Goal: Task Accomplishment & Management: Manage account settings

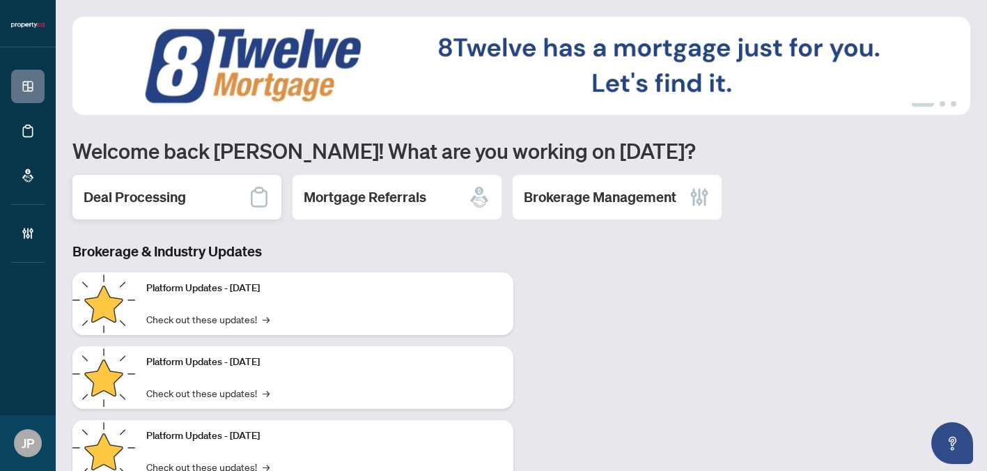
click at [138, 196] on h2 "Deal Processing" at bounding box center [135, 196] width 102 height 19
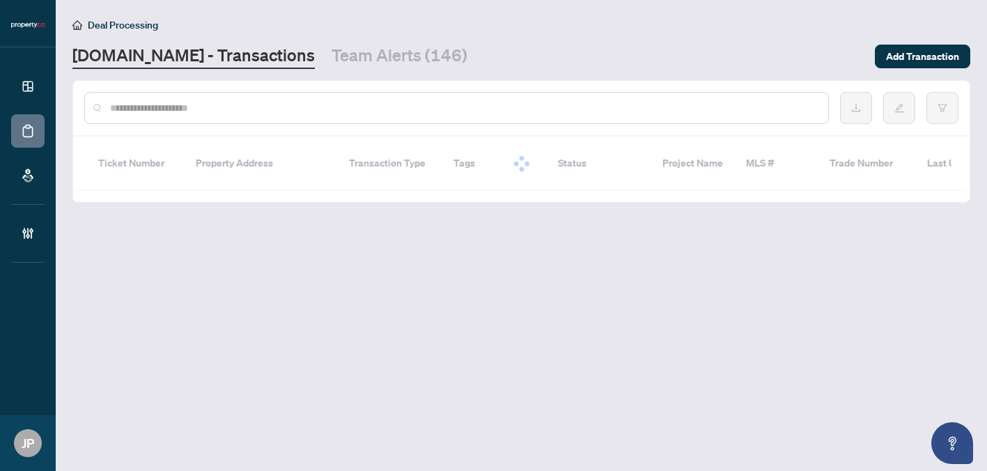
click at [748, 107] on input "text" at bounding box center [463, 107] width 707 height 15
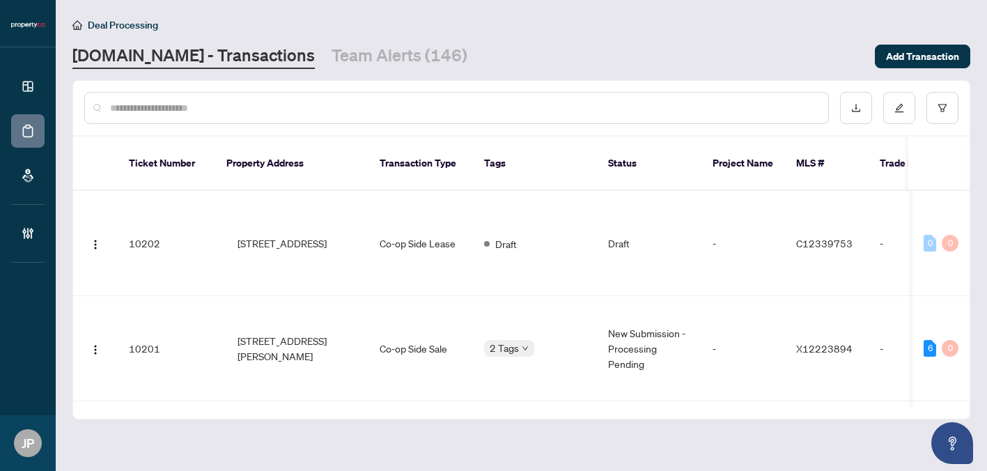
paste input "*********"
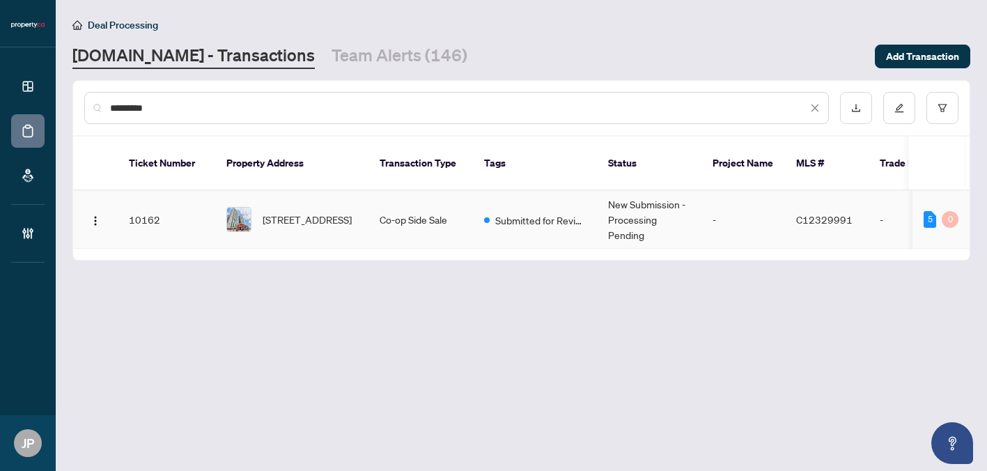
type input "*********"
click at [352, 212] on span "[STREET_ADDRESS]" at bounding box center [306, 219] width 89 height 15
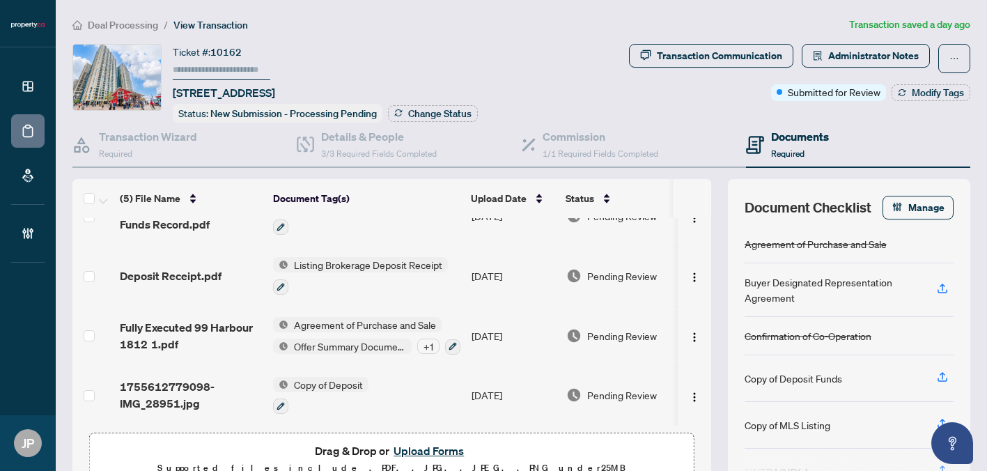
scroll to position [119, 0]
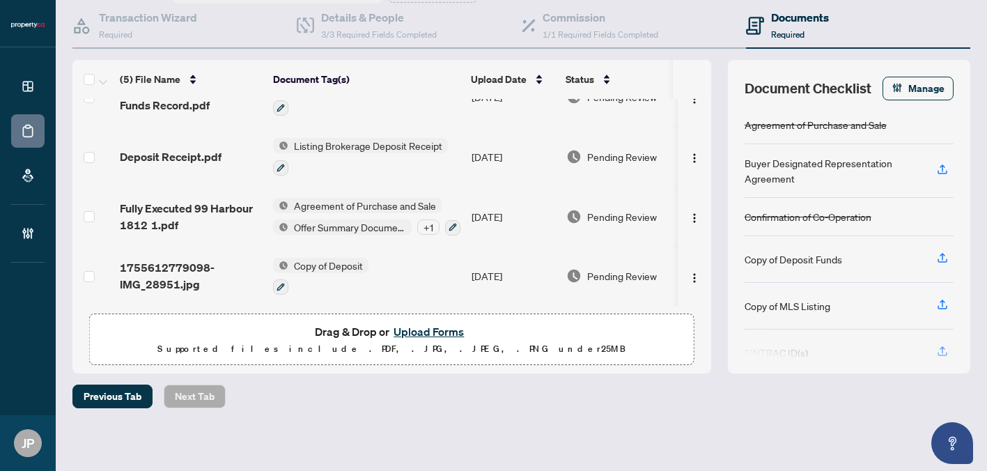
click at [430, 329] on button "Upload Forms" at bounding box center [428, 331] width 79 height 18
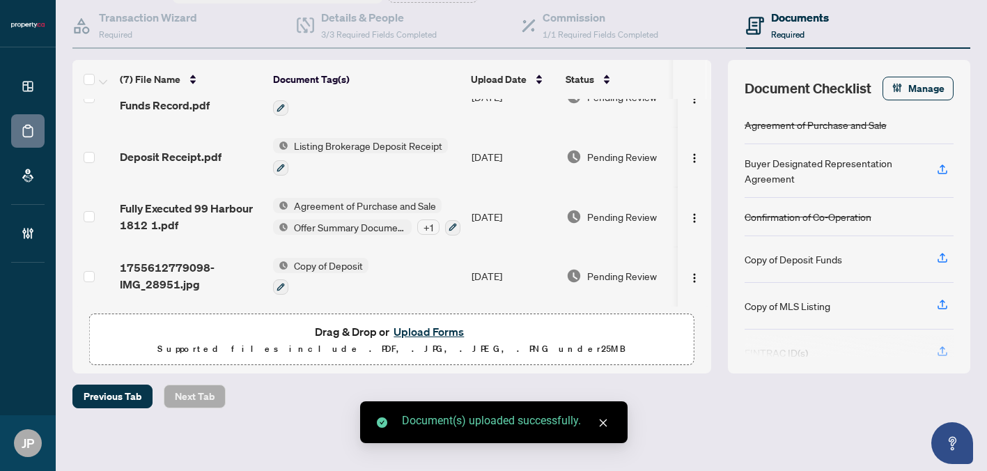
scroll to position [0, 0]
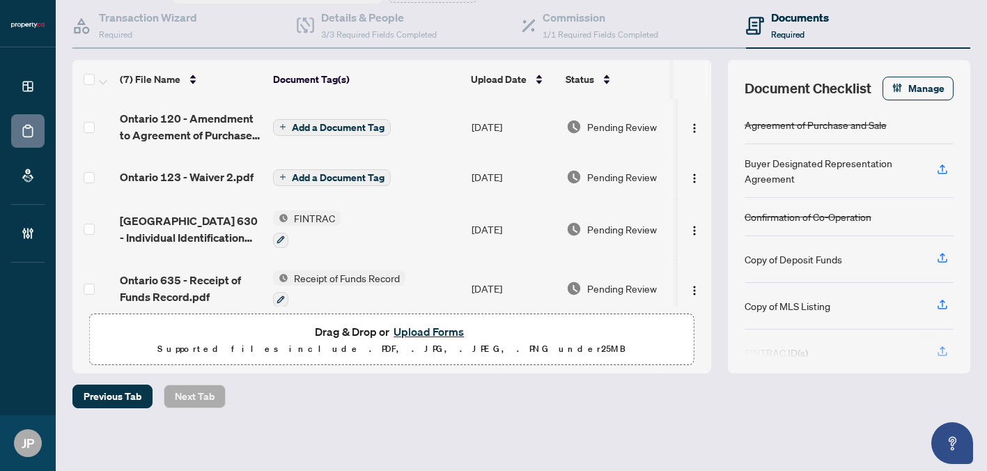
click at [306, 123] on span "Add a Document Tag" at bounding box center [338, 128] width 93 height 10
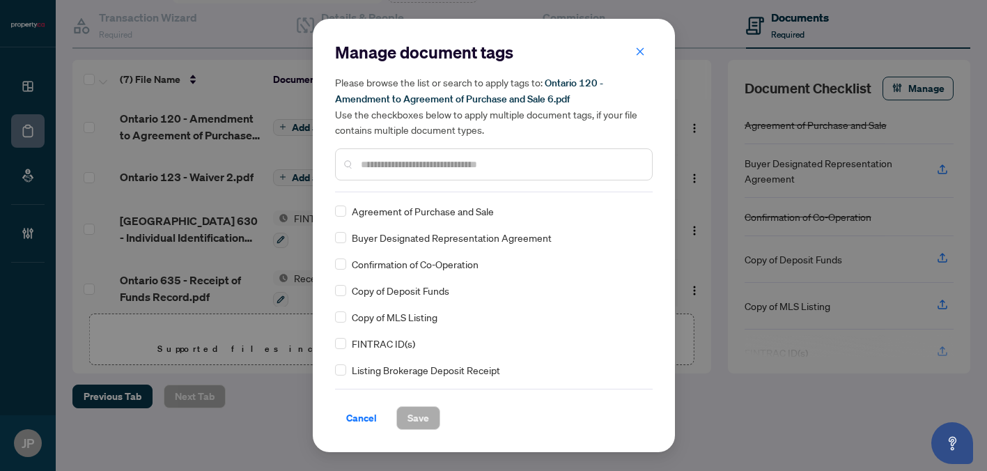
click at [391, 162] on input "text" at bounding box center [501, 164] width 280 height 15
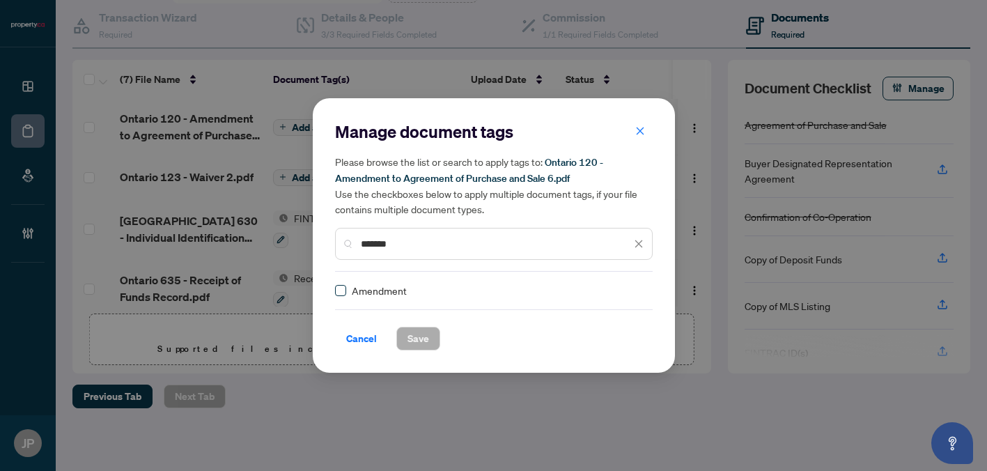
type input "*******"
click at [416, 336] on span "Save" at bounding box center [418, 338] width 22 height 22
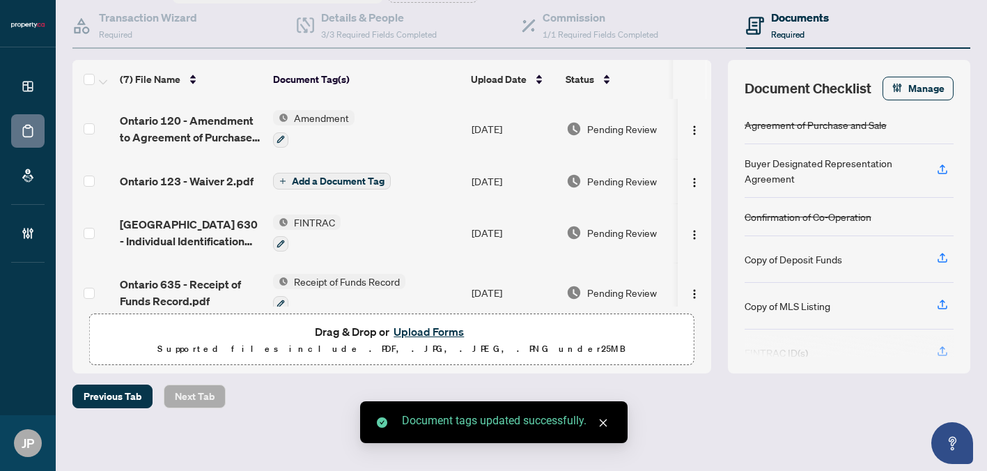
click at [349, 173] on button "Add a Document Tag" at bounding box center [332, 181] width 118 height 17
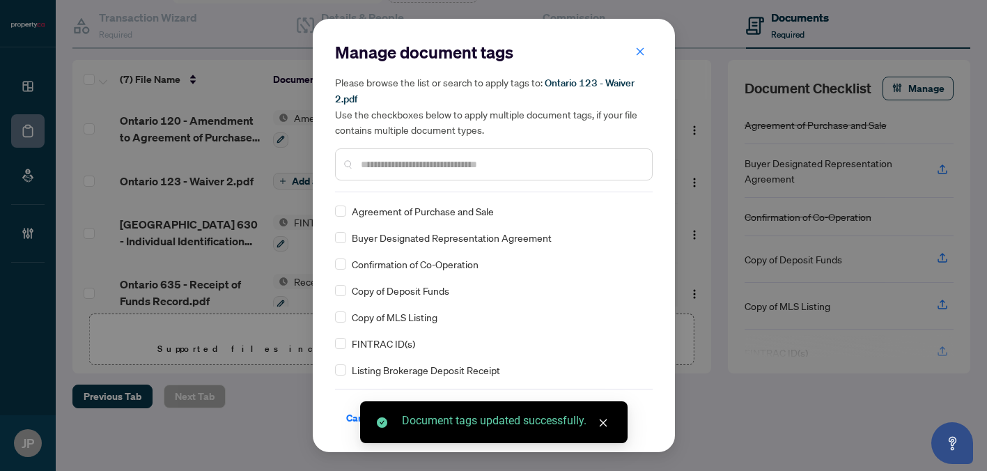
click at [378, 168] on input "text" at bounding box center [501, 164] width 280 height 15
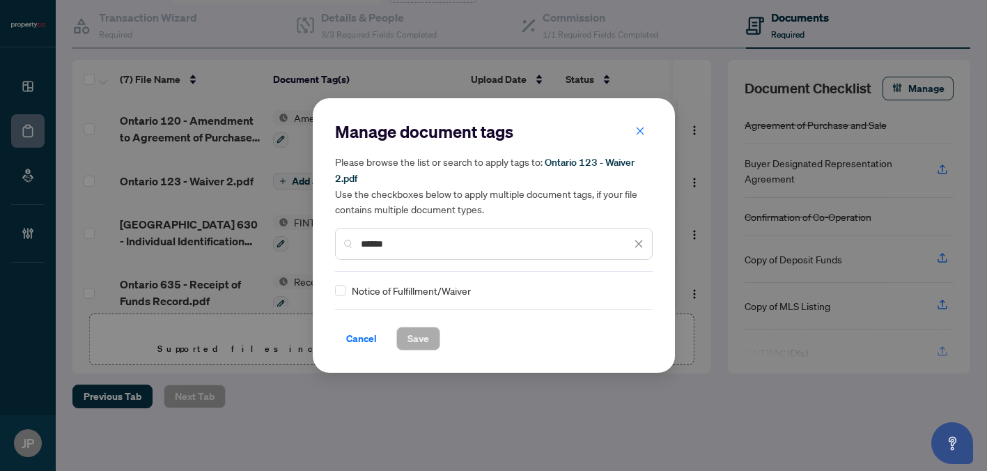
type input "******"
click at [410, 333] on span "Save" at bounding box center [418, 338] width 22 height 22
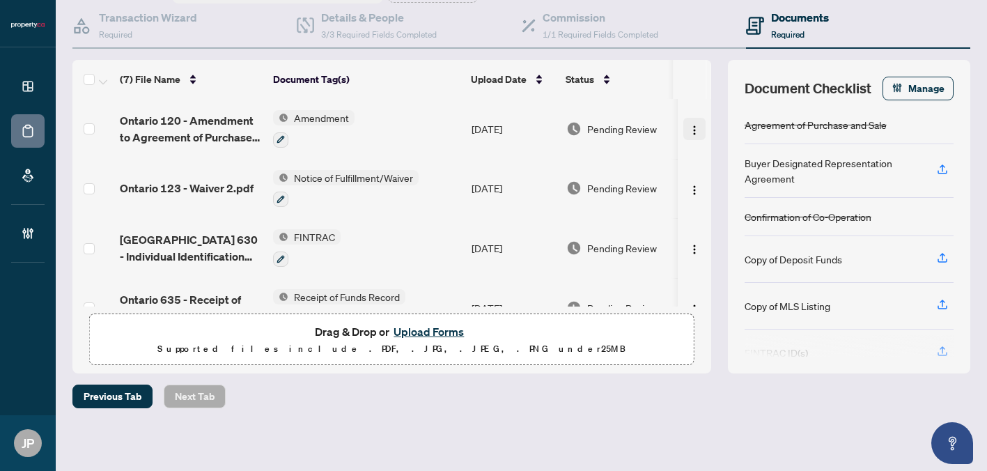
click at [693, 125] on img "button" at bounding box center [694, 130] width 11 height 11
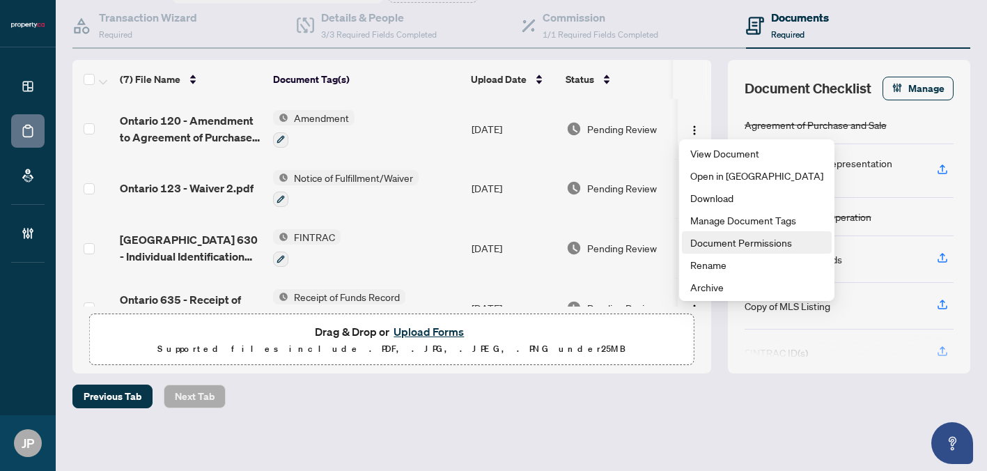
click at [705, 242] on span "Document Permissions" at bounding box center [756, 242] width 133 height 15
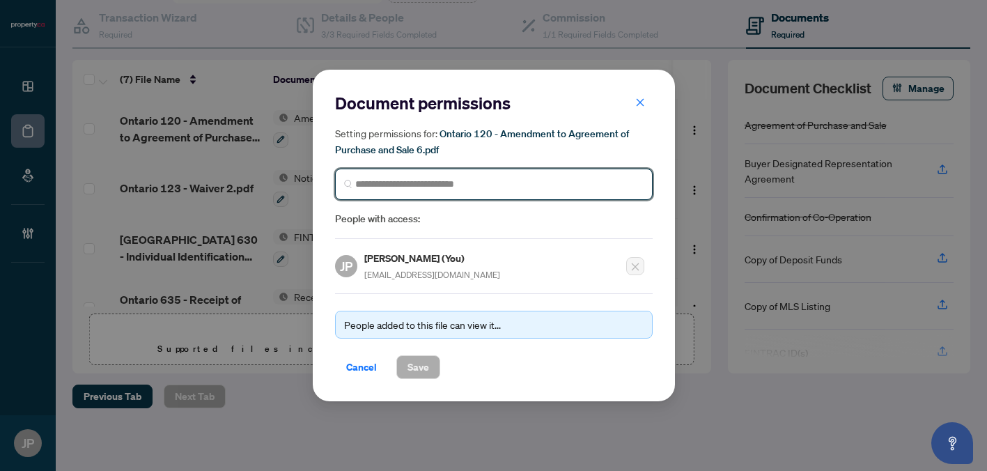
click at [458, 186] on input "search" at bounding box center [499, 184] width 288 height 15
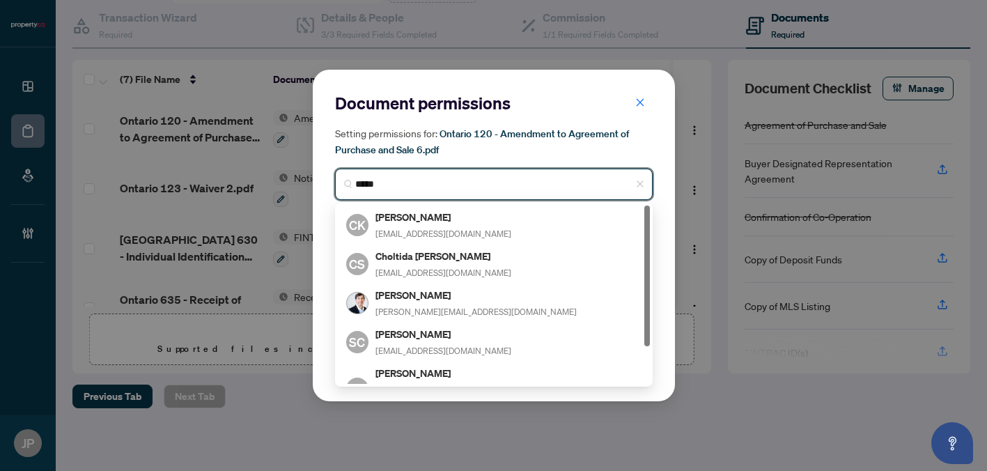
type input "******"
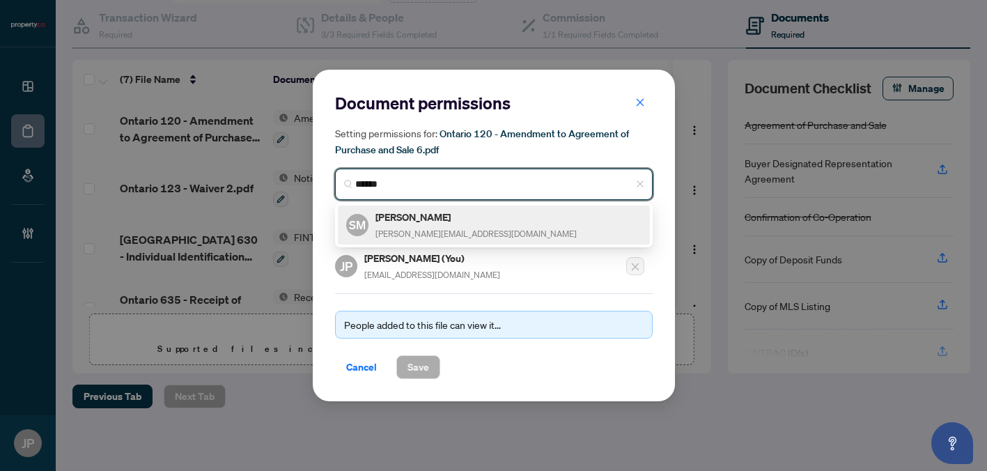
click at [427, 228] on span "[PERSON_NAME][EMAIL_ADDRESS][DOMAIN_NAME]" at bounding box center [475, 233] width 201 height 10
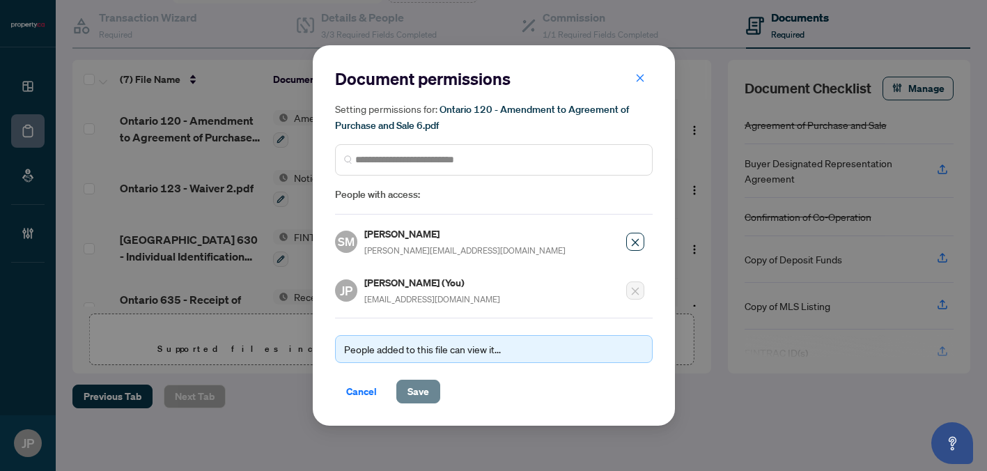
click at [427, 379] on button "Save" at bounding box center [418, 391] width 44 height 24
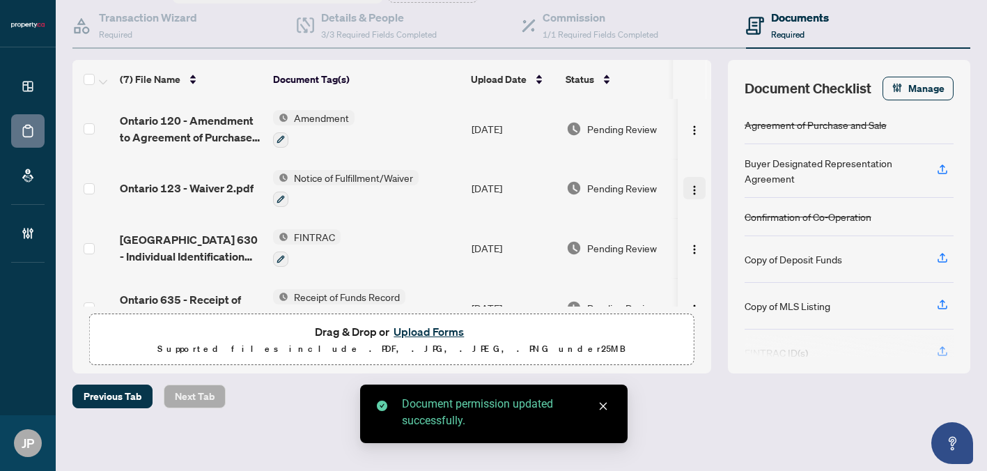
click at [689, 192] on span "button" at bounding box center [694, 187] width 11 height 15
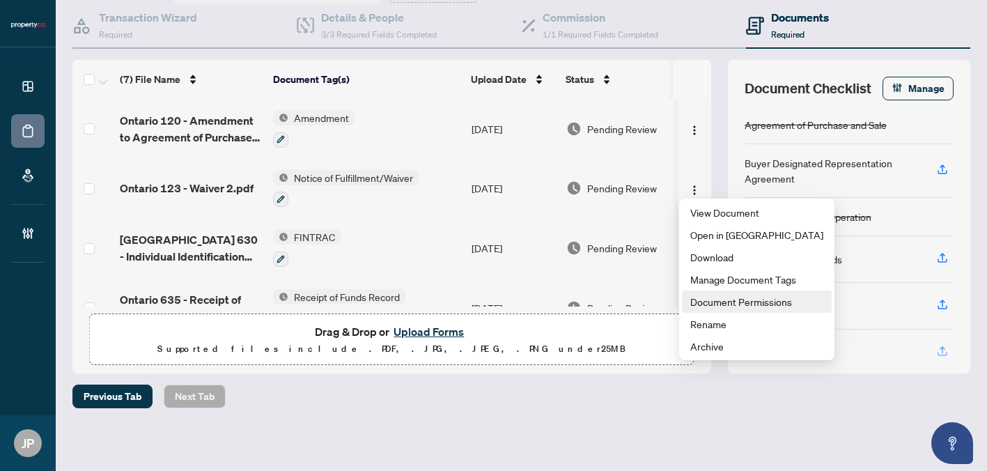
click at [712, 302] on span "Document Permissions" at bounding box center [756, 301] width 133 height 15
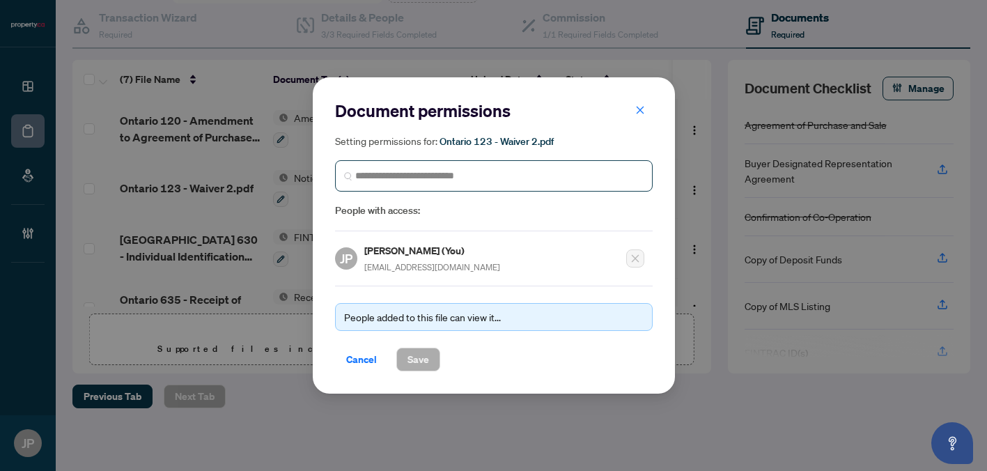
click at [485, 168] on span at bounding box center [493, 175] width 317 height 31
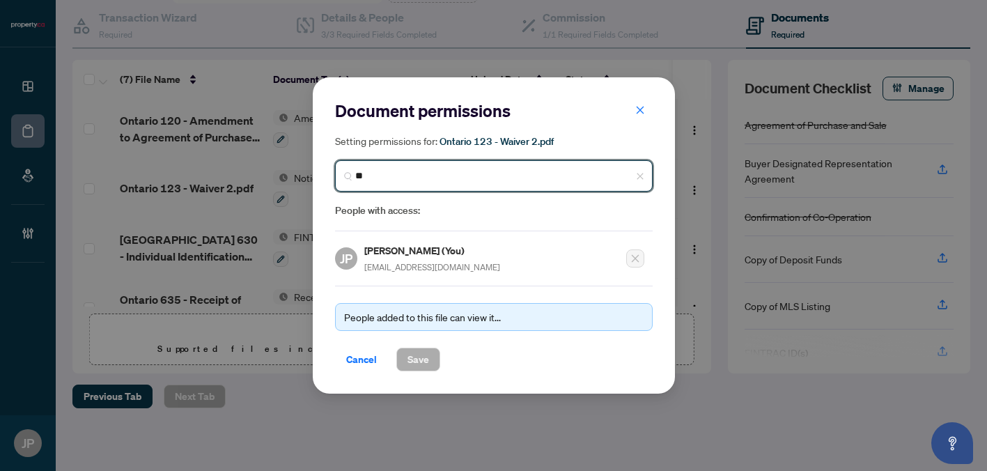
type input "*"
type input "**********"
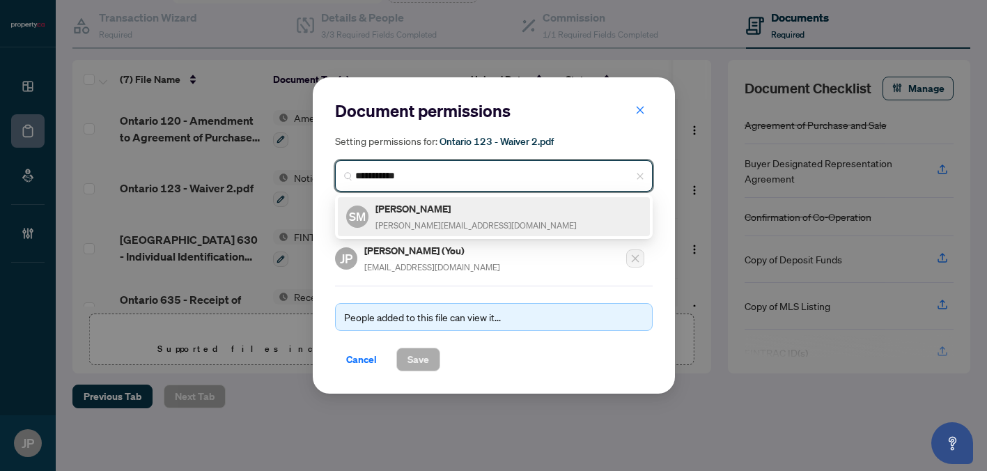
click at [464, 211] on div "SM Sean Miller sean@condos.ca" at bounding box center [493, 217] width 295 height 32
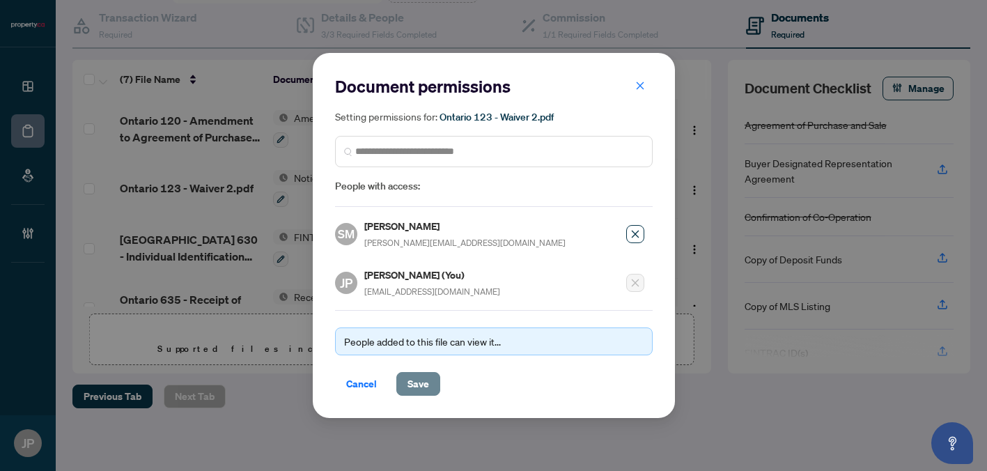
click at [416, 383] on span "Save" at bounding box center [418, 383] width 22 height 22
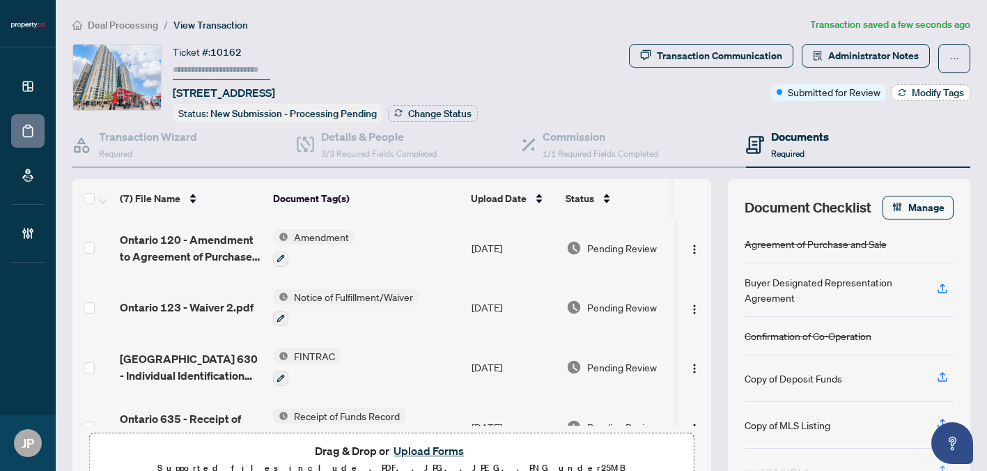
click at [929, 95] on span "Modify Tags" at bounding box center [937, 93] width 52 height 10
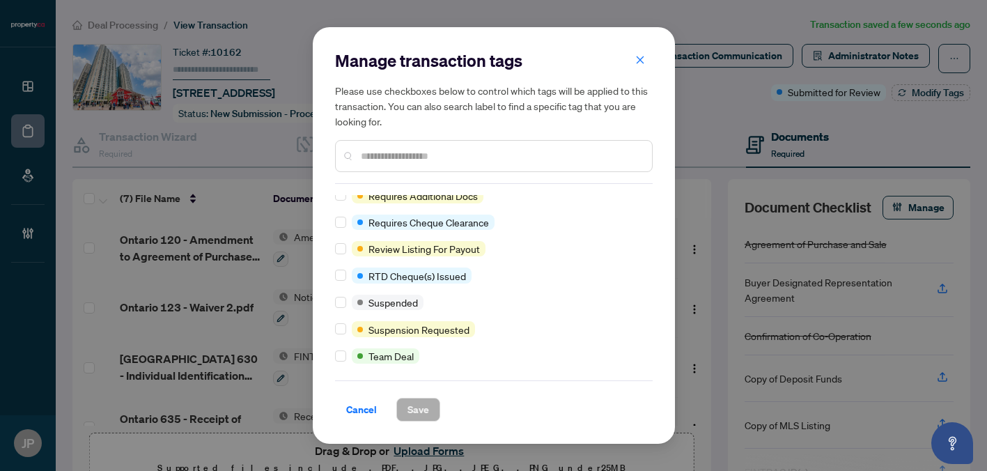
scroll to position [1138, 0]
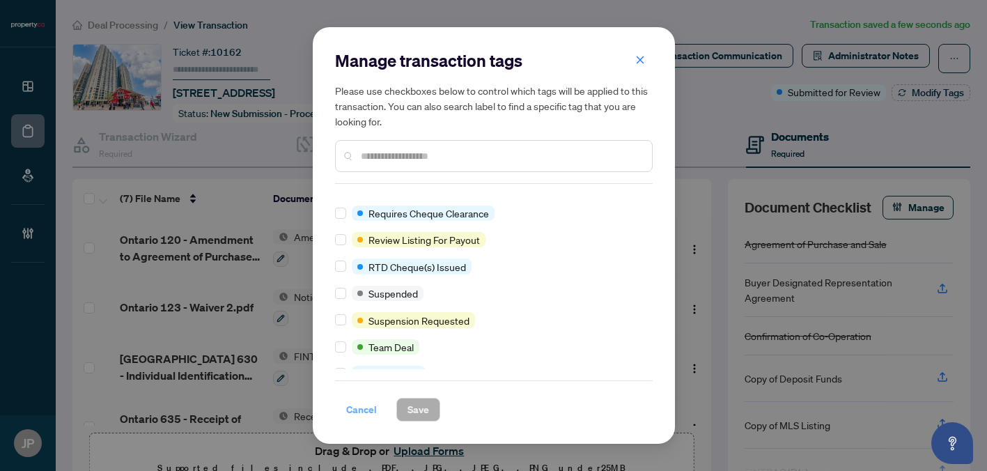
click at [355, 412] on span "Cancel" at bounding box center [361, 409] width 31 height 22
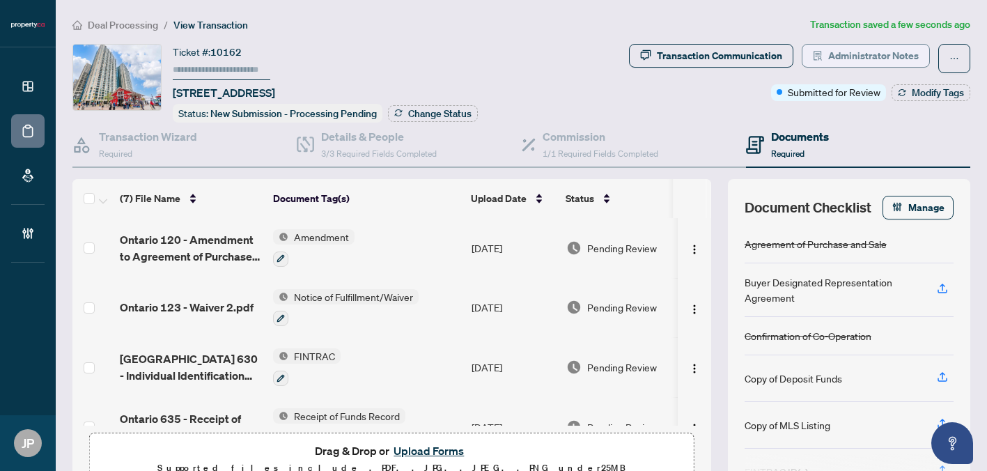
click at [850, 60] on span "Administrator Notes" at bounding box center [873, 56] width 91 height 22
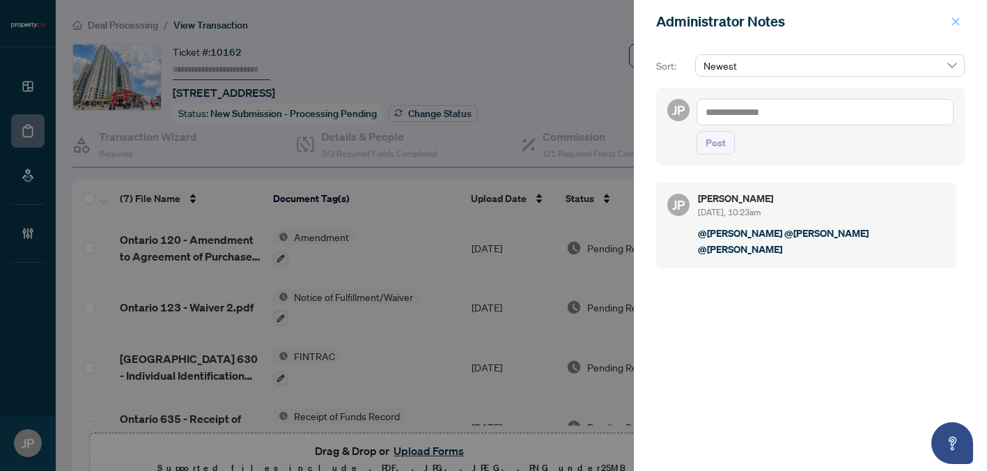
click at [959, 21] on icon "close" at bounding box center [955, 22] width 10 height 10
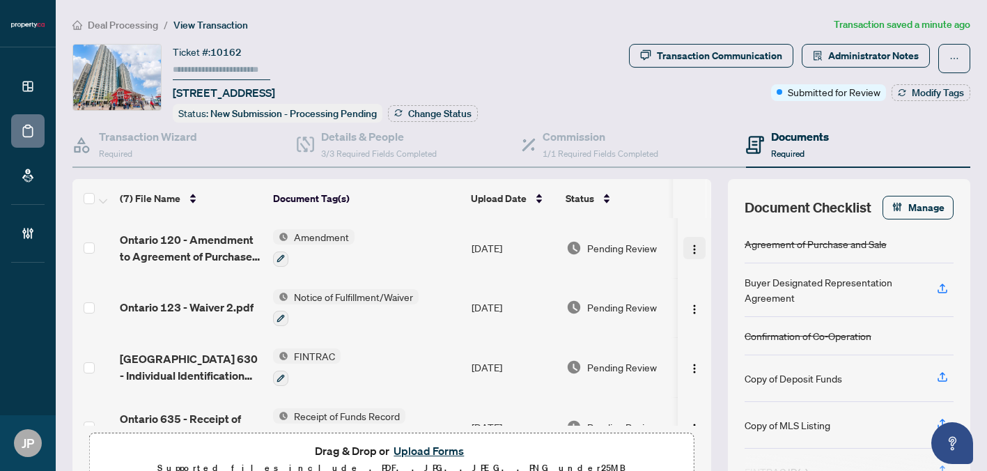
click at [689, 247] on img "button" at bounding box center [694, 249] width 11 height 11
click at [822, 88] on span "Submitted for Review" at bounding box center [833, 91] width 93 height 15
click at [449, 113] on span "Change Status" at bounding box center [439, 114] width 63 height 10
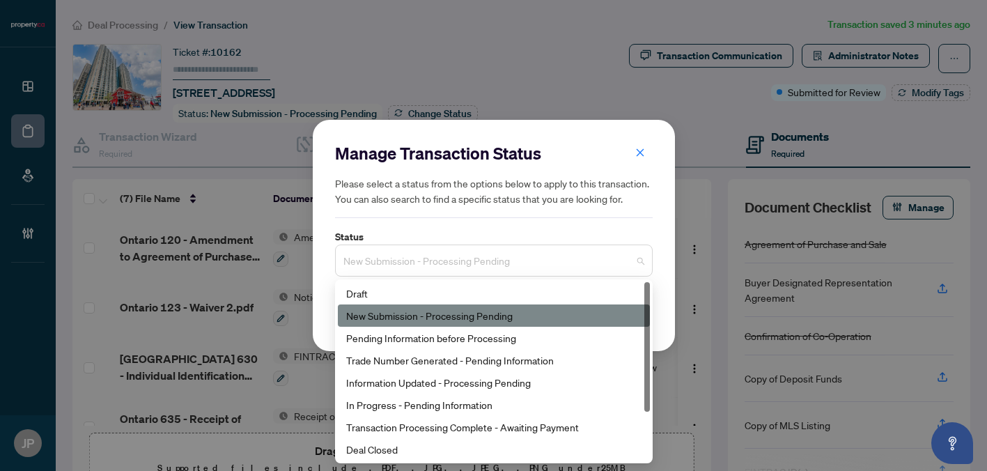
click at [494, 267] on span "New Submission - Processing Pending" at bounding box center [493, 260] width 301 height 26
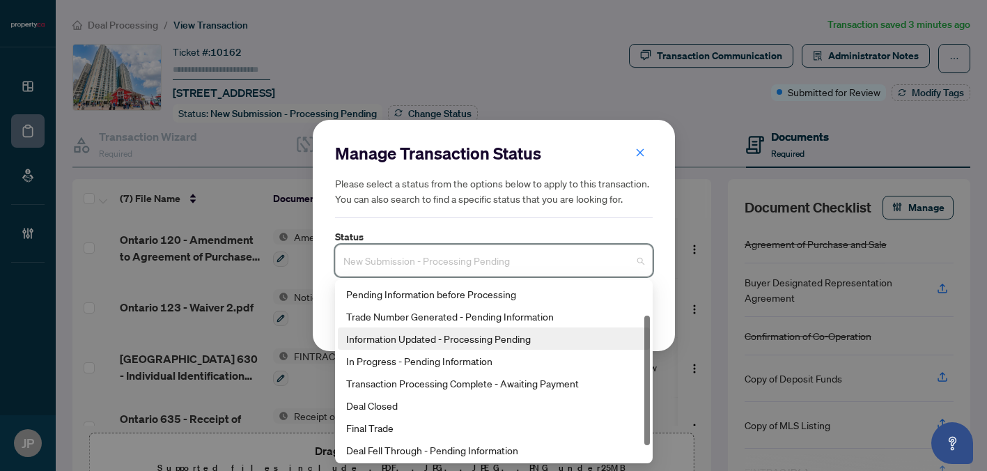
scroll to position [67, 0]
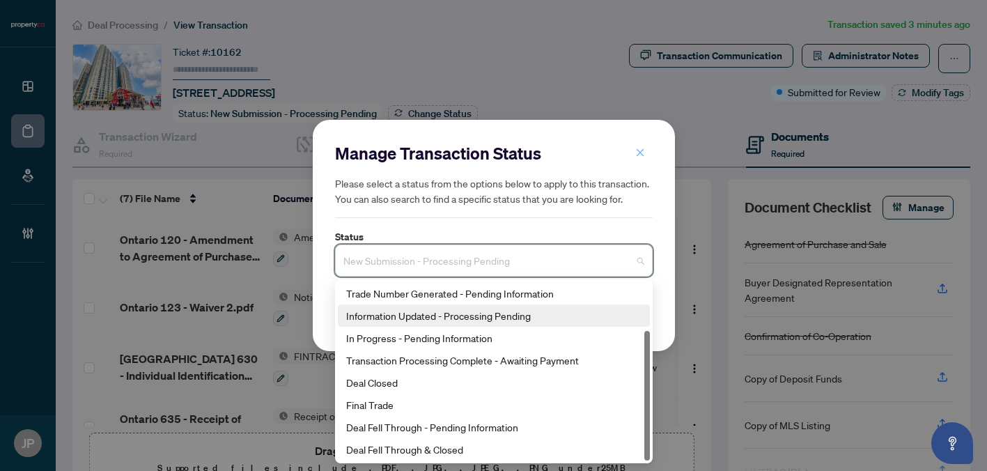
click at [646, 157] on button "button" at bounding box center [640, 153] width 28 height 24
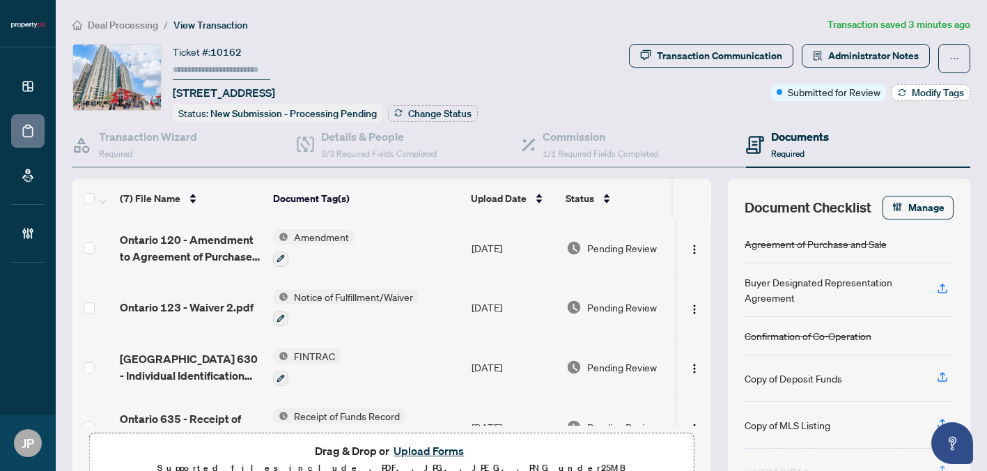
click at [915, 90] on span "Modify Tags" at bounding box center [937, 93] width 52 height 10
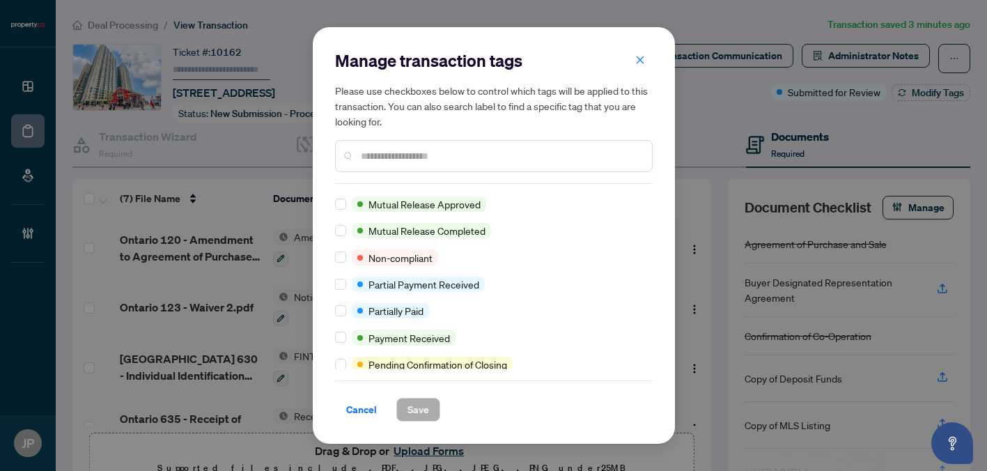
scroll to position [647, 0]
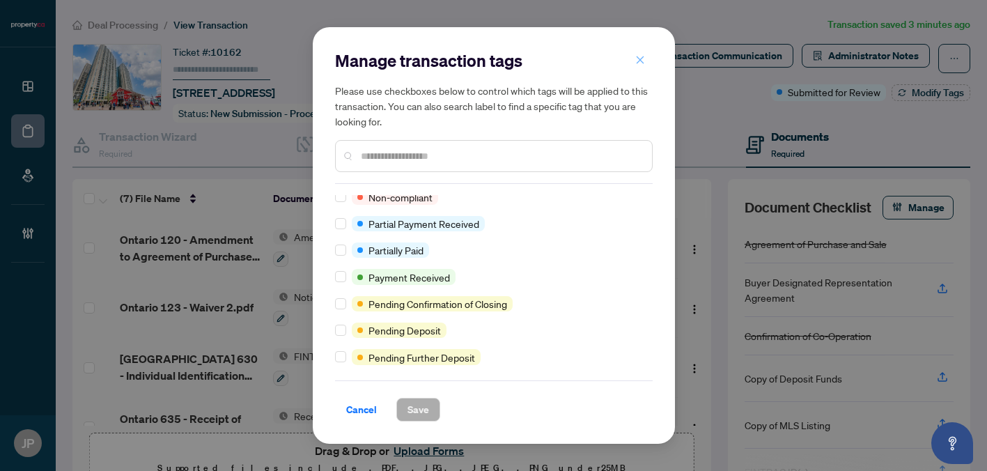
click at [643, 65] on span "button" at bounding box center [640, 60] width 10 height 22
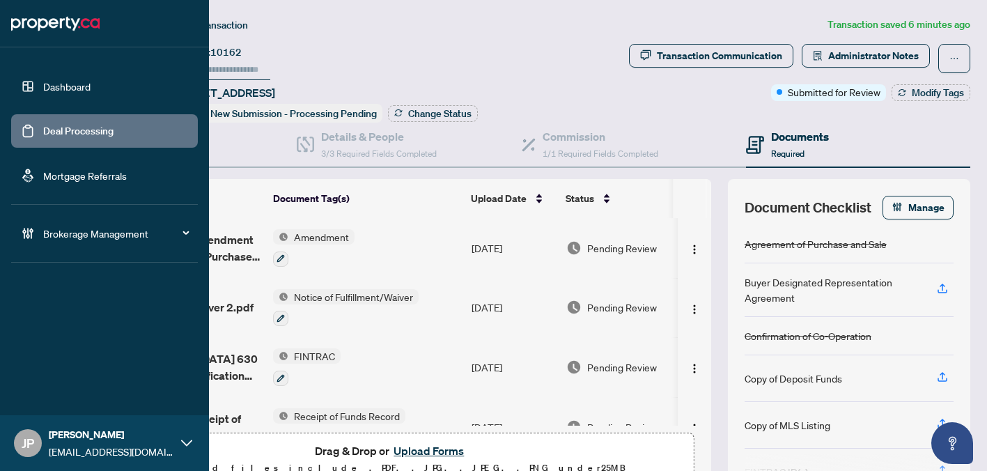
click at [43, 92] on link "Dashboard" at bounding box center [66, 86] width 47 height 13
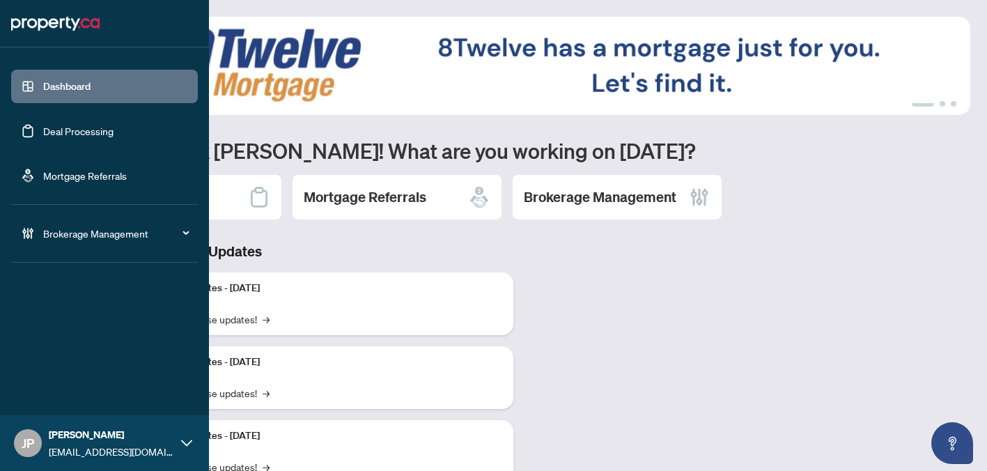
click at [50, 136] on link "Deal Processing" at bounding box center [78, 131] width 70 height 13
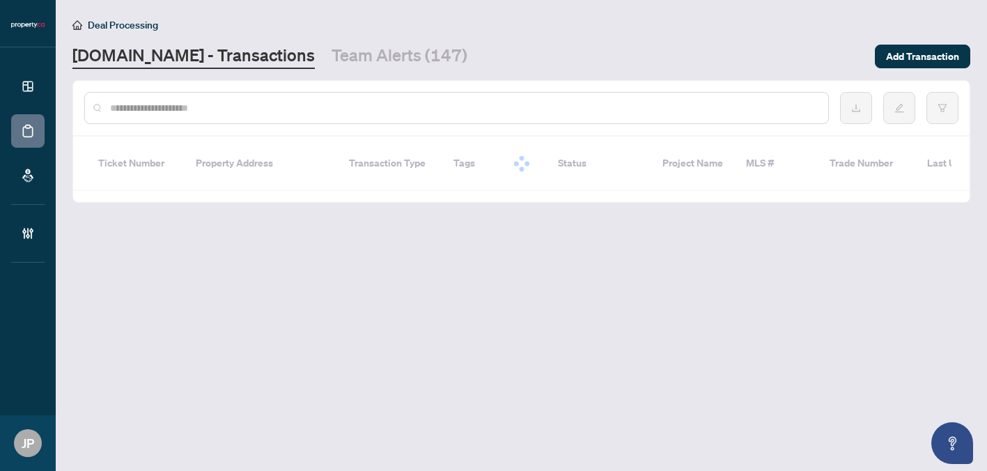
click at [270, 98] on div at bounding box center [456, 108] width 744 height 32
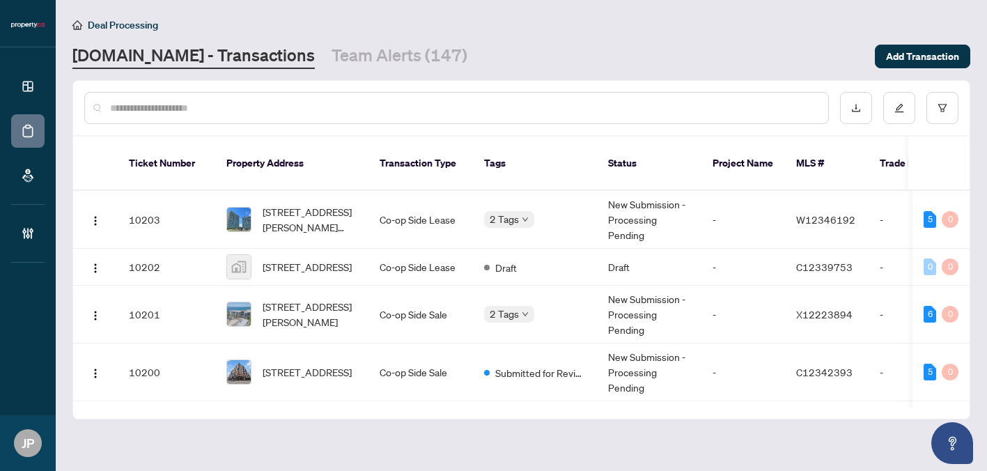
paste input "*********"
click at [253, 109] on input "*********" at bounding box center [463, 107] width 707 height 15
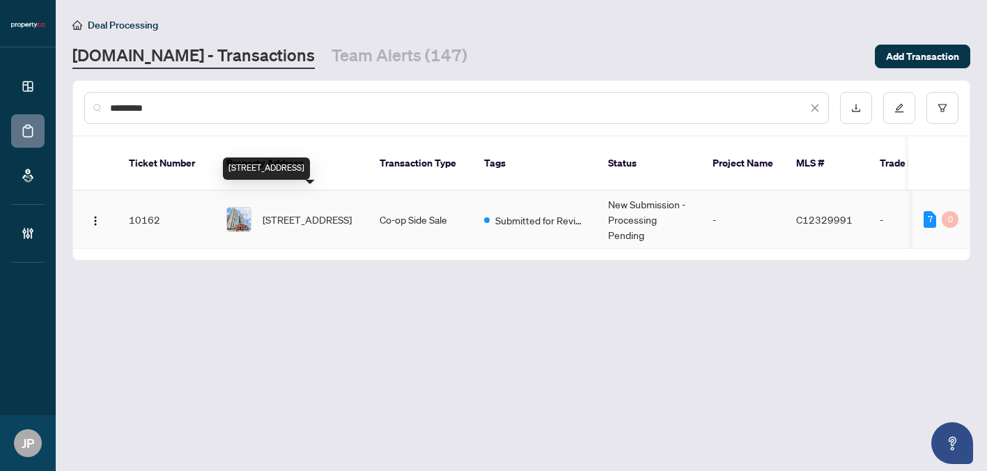
type input "*********"
click at [326, 212] on span "[STREET_ADDRESS]" at bounding box center [306, 219] width 89 height 15
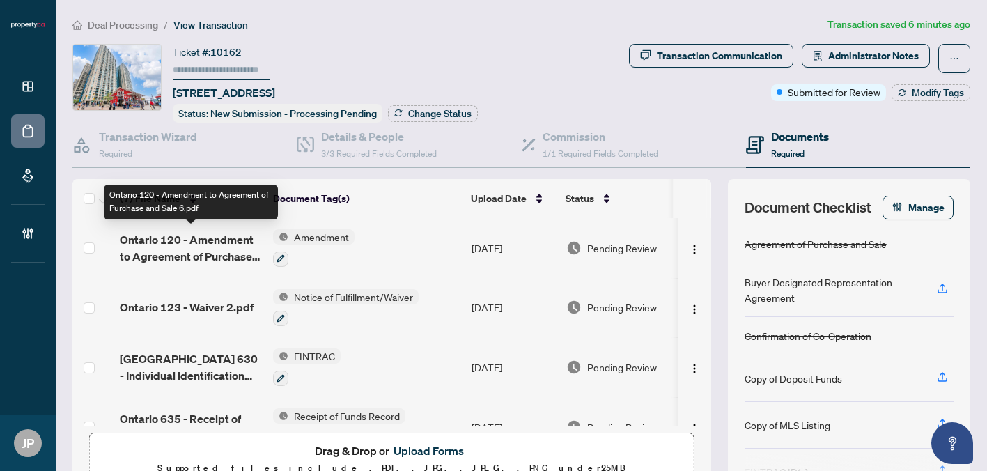
click at [216, 247] on span "Ontario 120 - Amendment to Agreement of Purchase and Sale 6.pdf" at bounding box center [191, 247] width 142 height 33
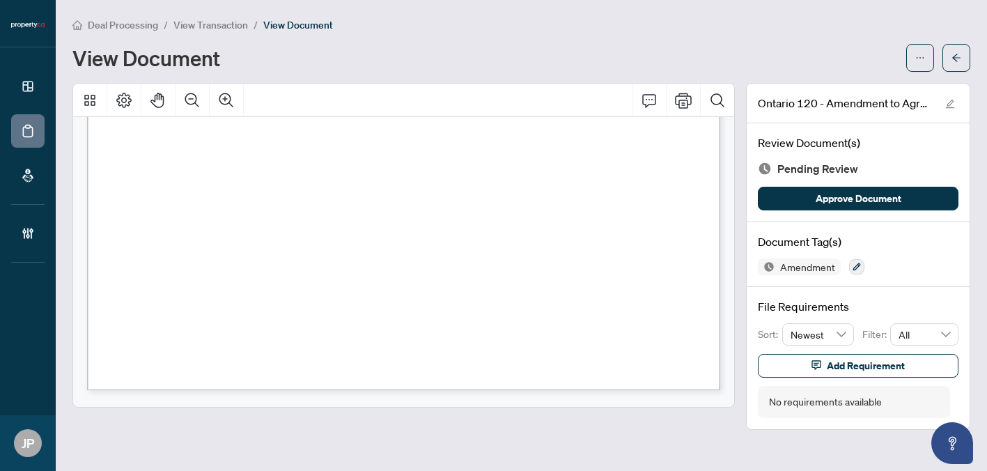
scroll to position [320, 0]
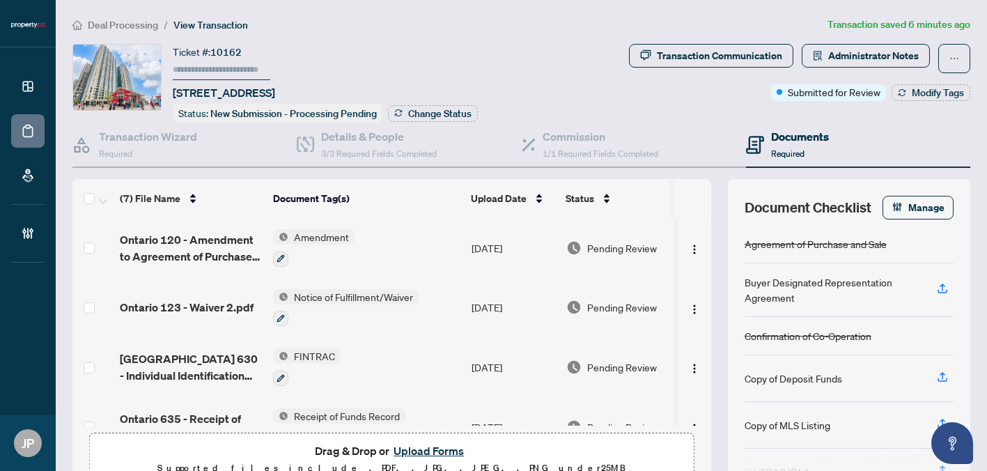
click at [237, 302] on span "Ontario 123 - Waiver 2.pdf" at bounding box center [187, 307] width 134 height 17
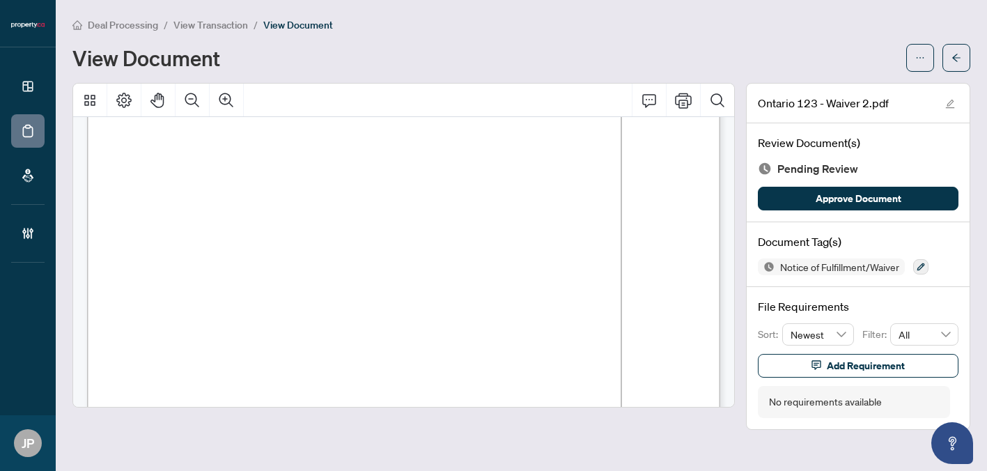
scroll to position [557, 0]
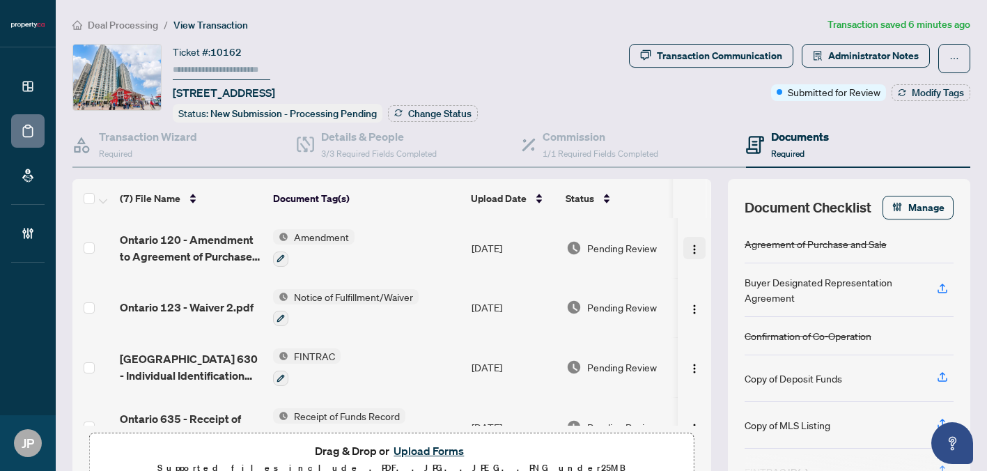
click at [694, 249] on img "button" at bounding box center [694, 249] width 11 height 11
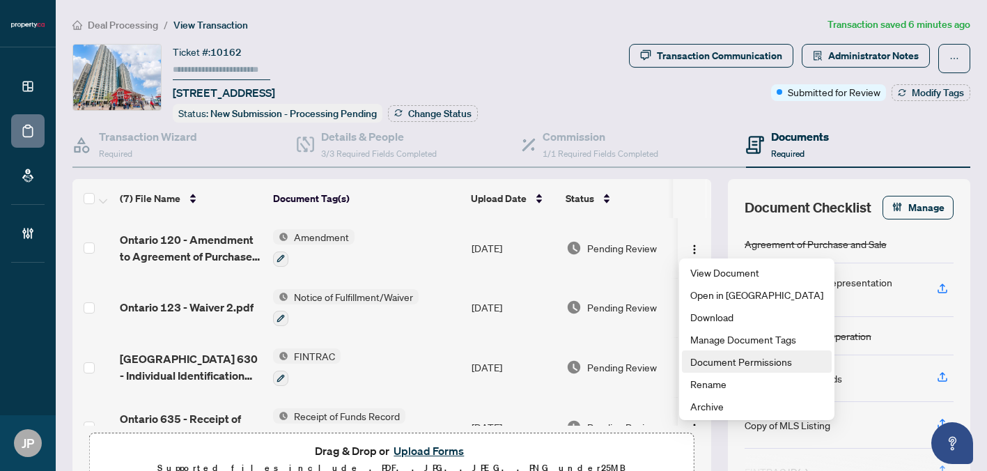
click at [726, 363] on span "Document Permissions" at bounding box center [756, 361] width 133 height 15
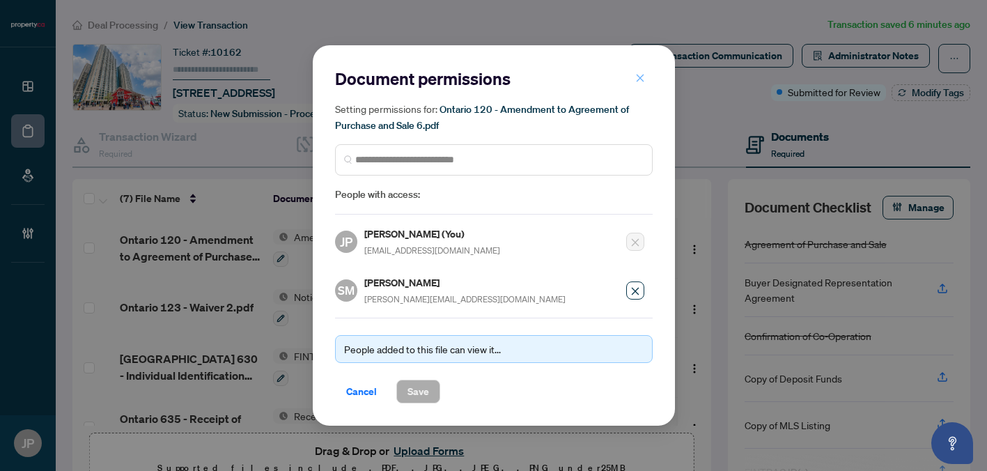
click at [639, 81] on icon "close" at bounding box center [640, 78] width 10 height 10
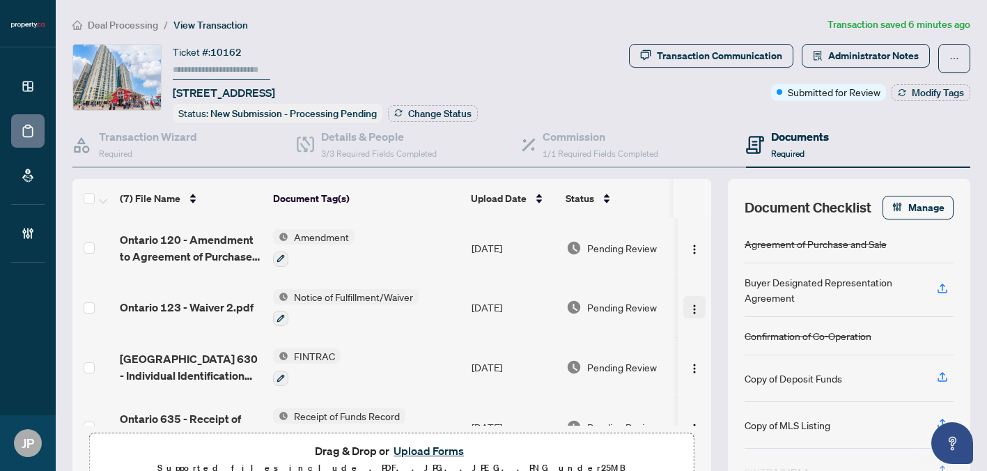
click at [691, 304] on img "button" at bounding box center [694, 309] width 11 height 11
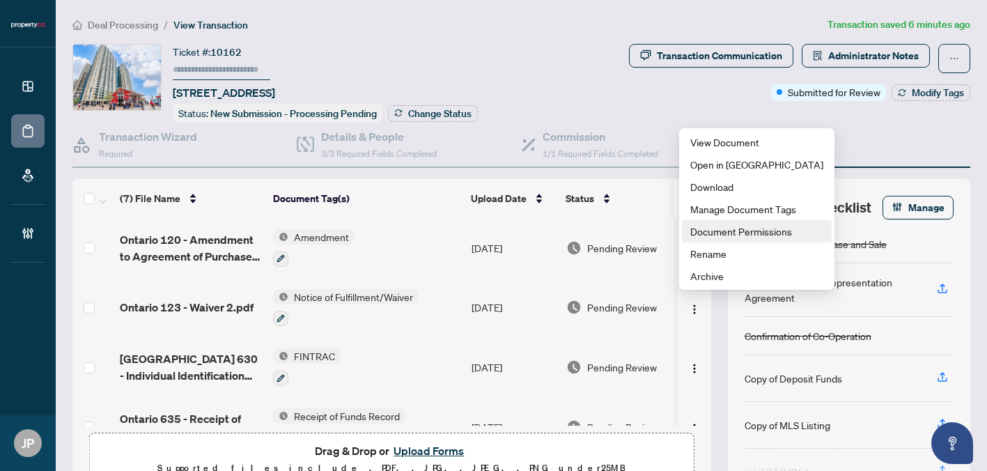
click at [733, 234] on span "Document Permissions" at bounding box center [756, 230] width 133 height 15
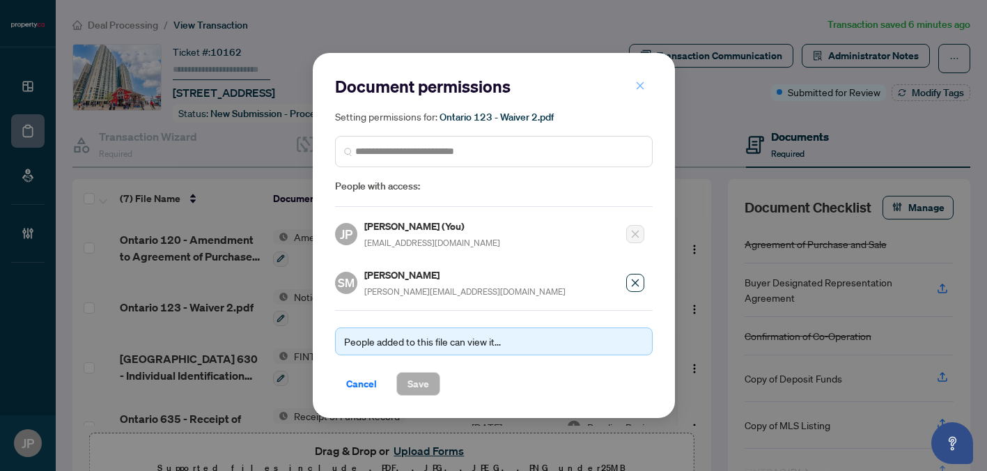
click at [641, 84] on icon "close" at bounding box center [640, 86] width 10 height 10
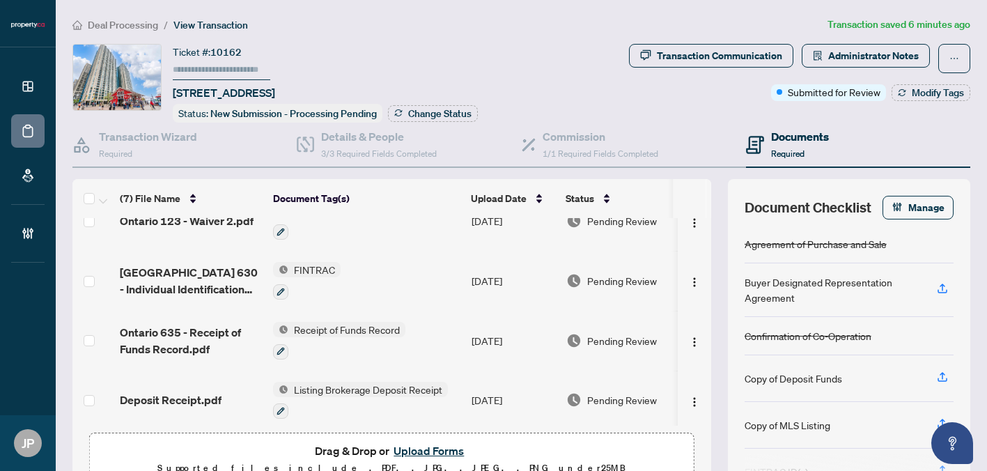
scroll to position [87, 0]
click at [694, 336] on img "button" at bounding box center [694, 341] width 11 height 11
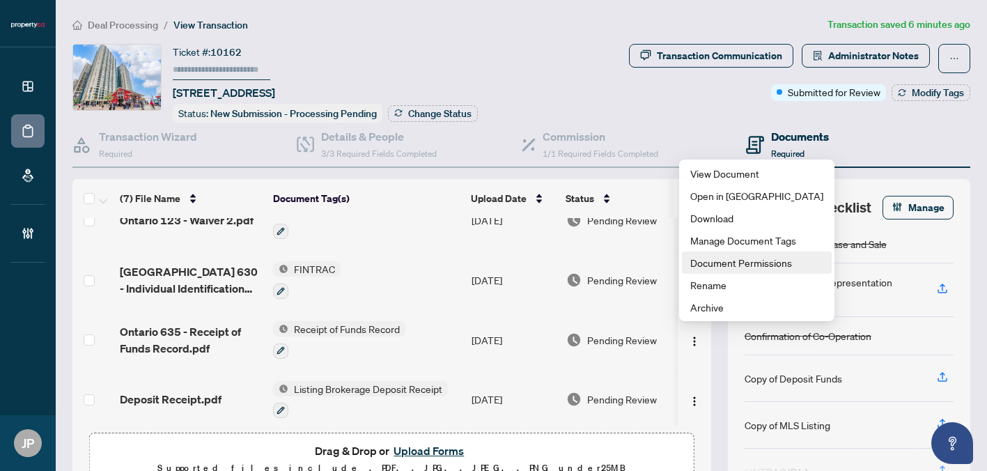
click at [713, 265] on span "Document Permissions" at bounding box center [756, 262] width 133 height 15
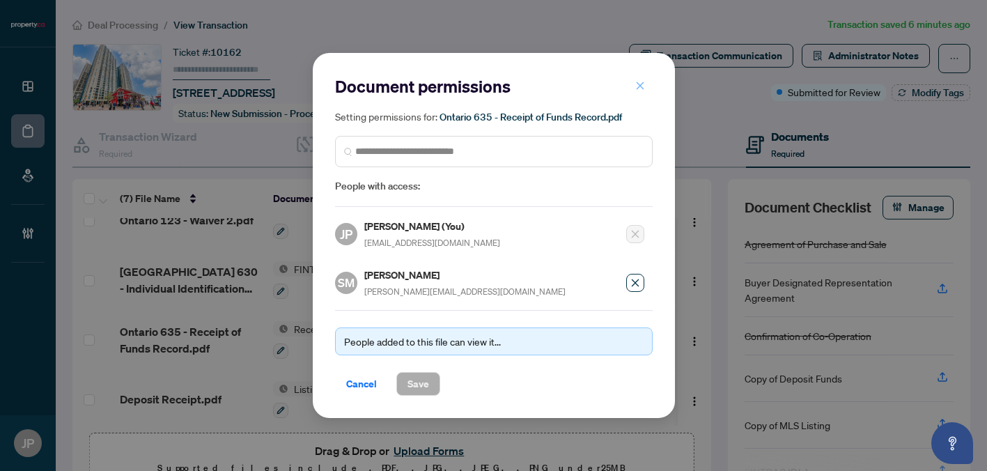
click at [640, 87] on icon "close" at bounding box center [640, 86] width 8 height 8
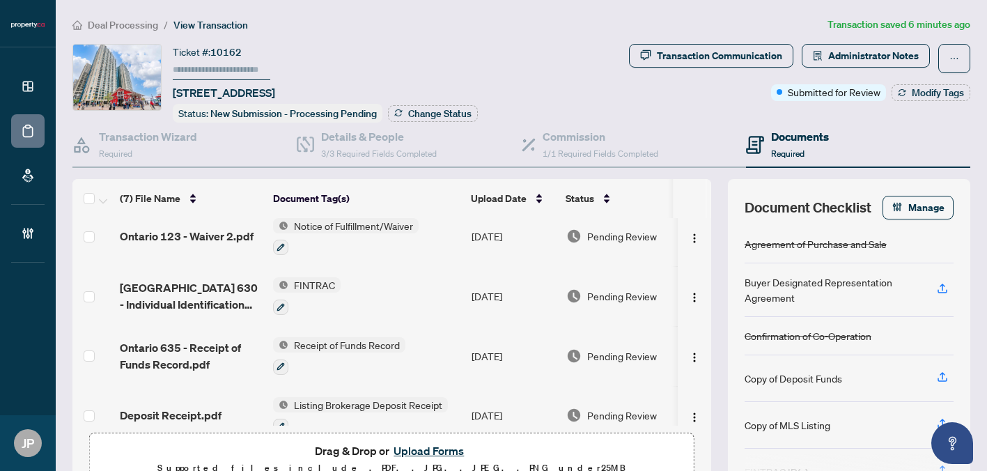
scroll to position [0, 0]
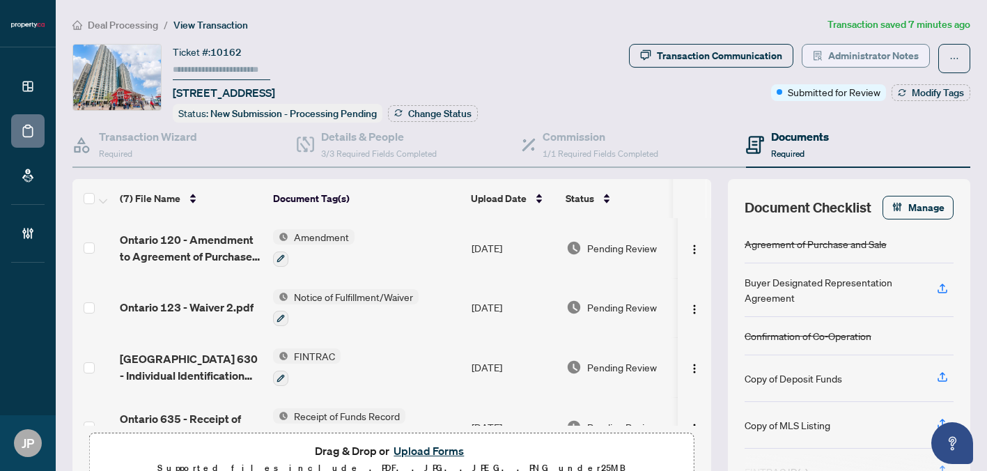
click at [838, 58] on span "Administrator Notes" at bounding box center [873, 56] width 91 height 22
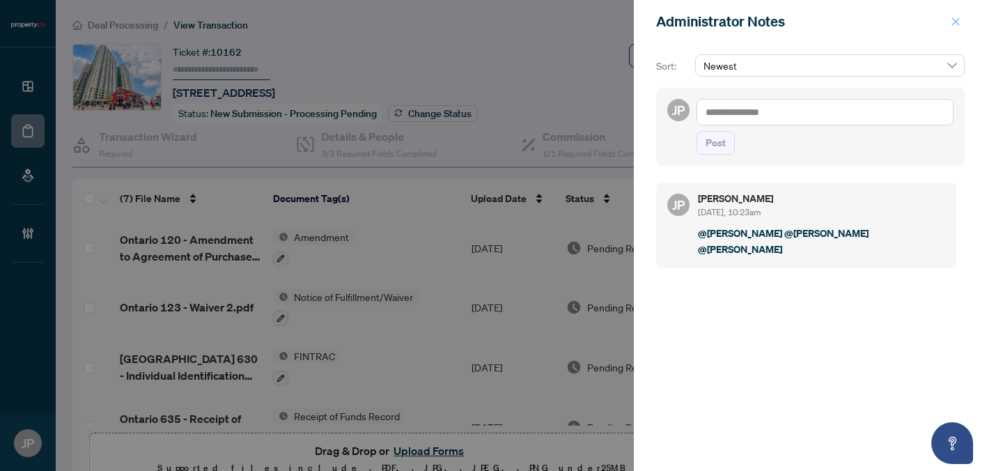
click at [955, 24] on icon "close" at bounding box center [955, 22] width 10 height 10
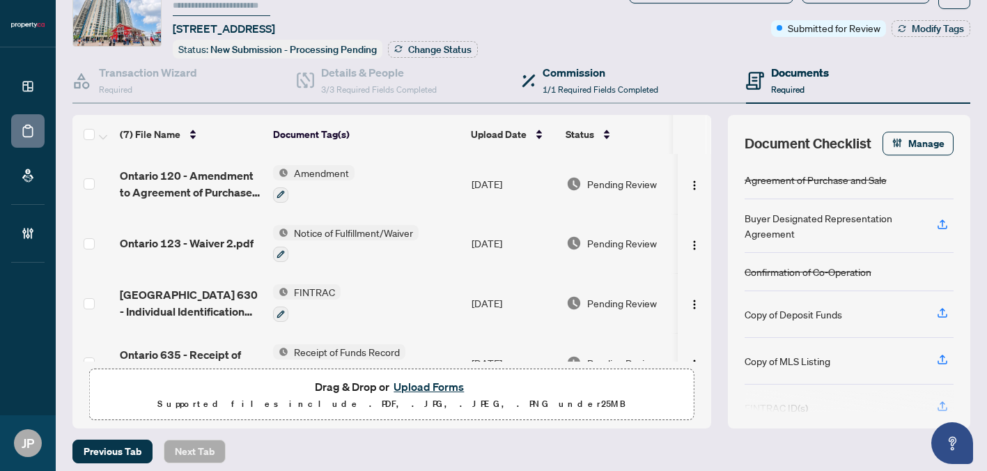
scroll to position [119, 0]
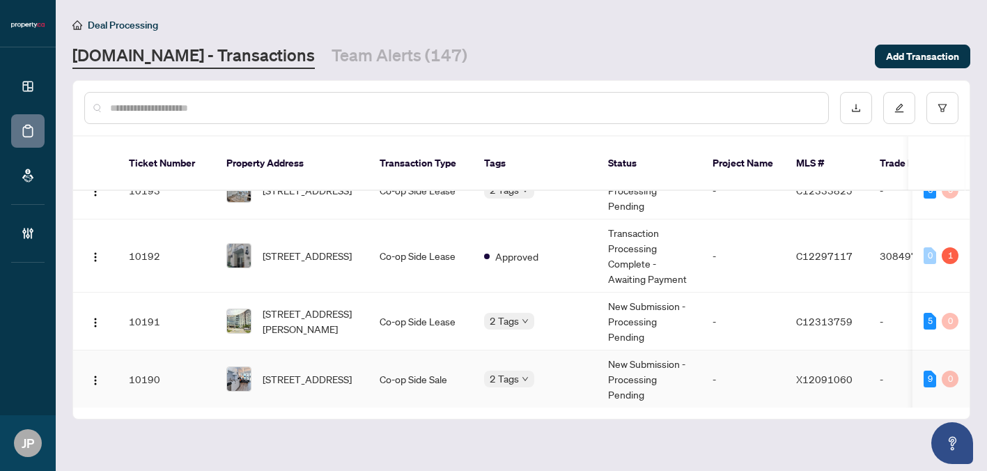
scroll to position [601, 0]
click at [946, 249] on div "1" at bounding box center [949, 256] width 17 height 17
click at [558, 273] on td "Approved" at bounding box center [535, 256] width 124 height 73
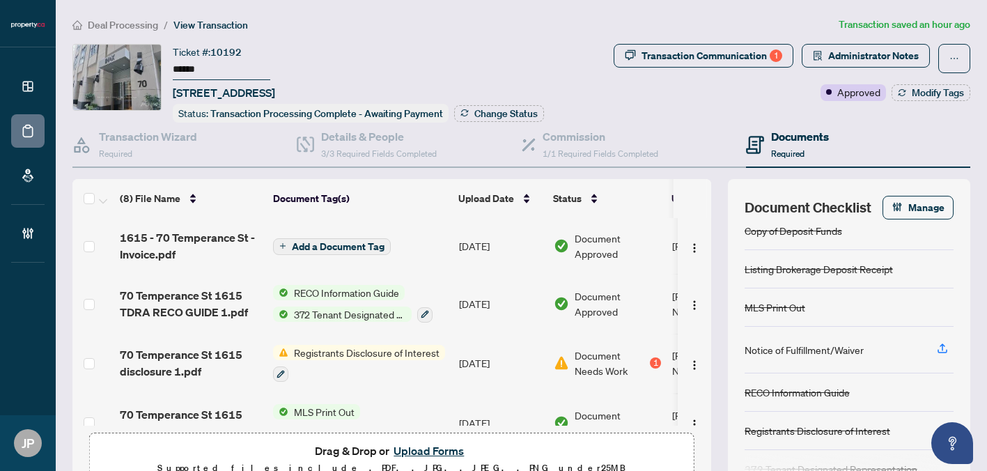
scroll to position [123, 0]
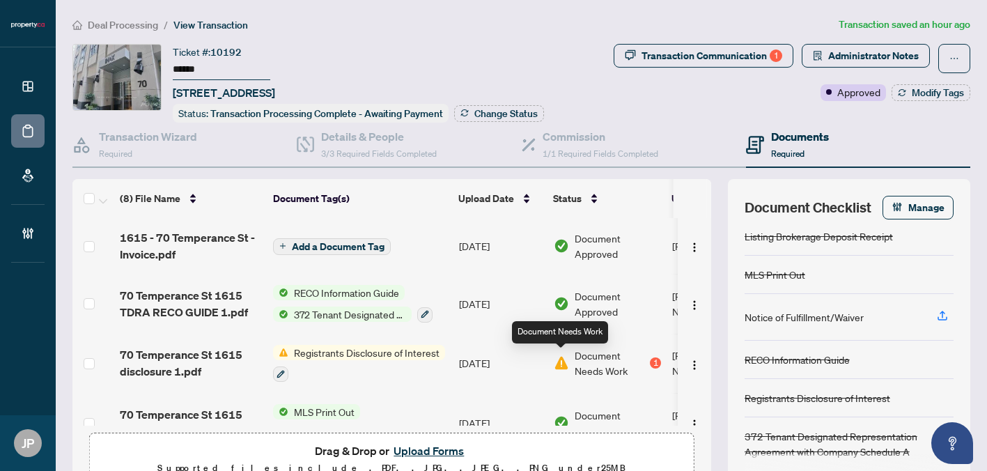
click at [564, 359] on img at bounding box center [560, 362] width 15 height 15
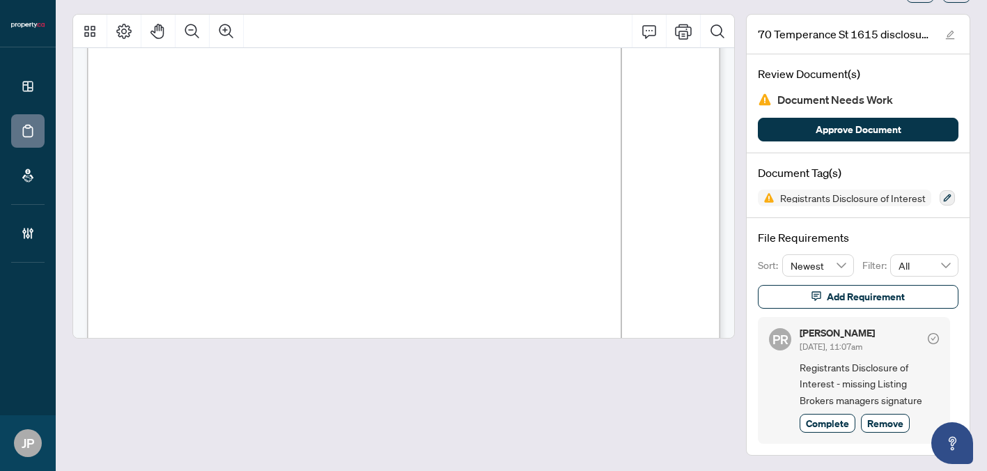
scroll to position [372, 0]
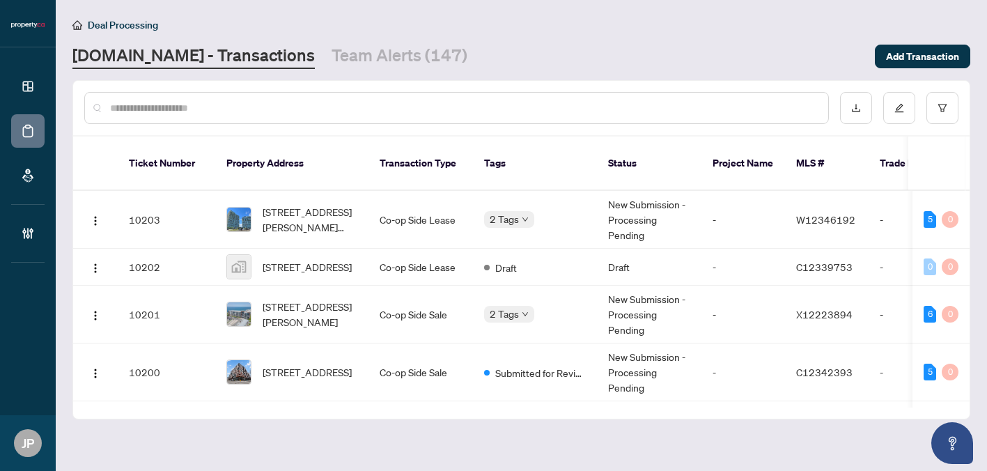
click at [219, 116] on div at bounding box center [456, 108] width 744 height 32
click at [212, 111] on input "text" at bounding box center [463, 107] width 707 height 15
paste input "*********"
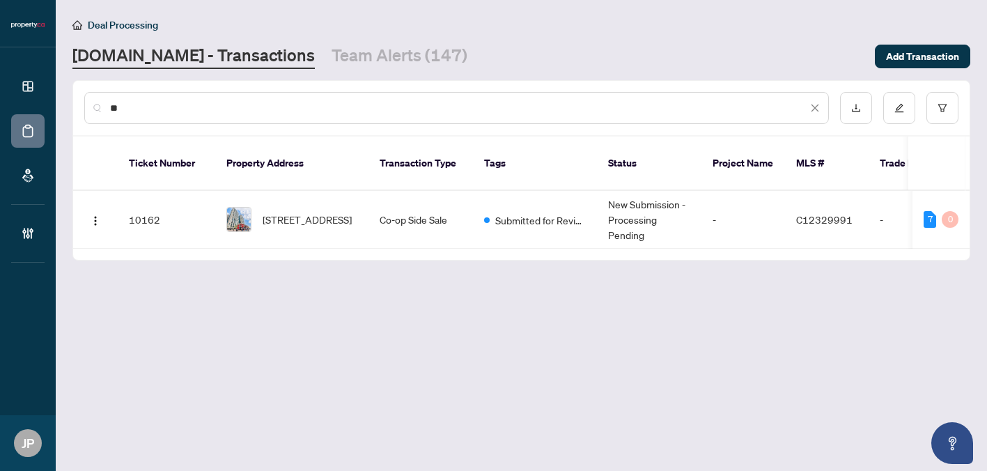
type input "*"
